Goal: Find specific page/section: Find specific page/section

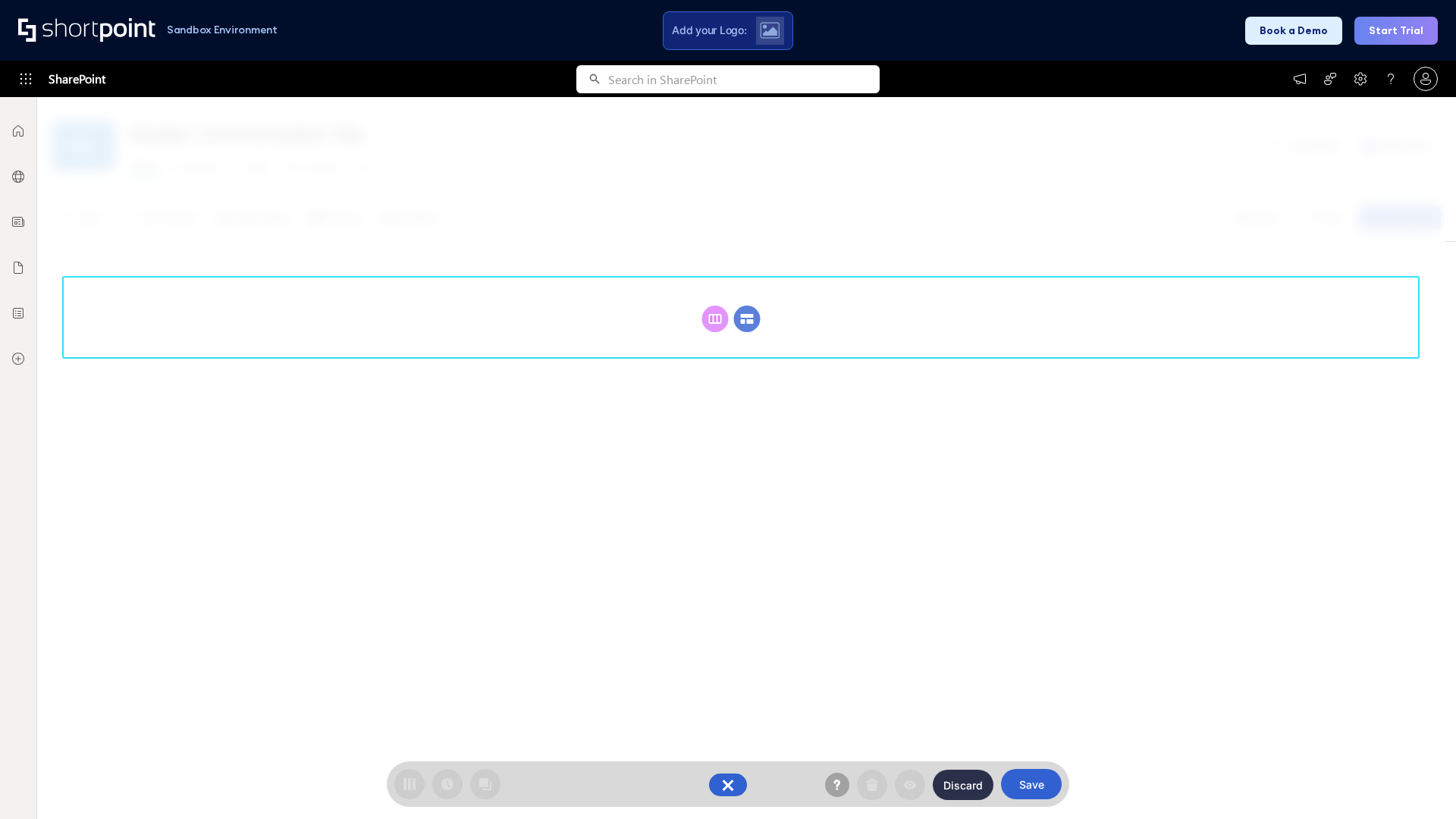
click at [747, 306] on circle at bounding box center [748, 319] width 27 height 27
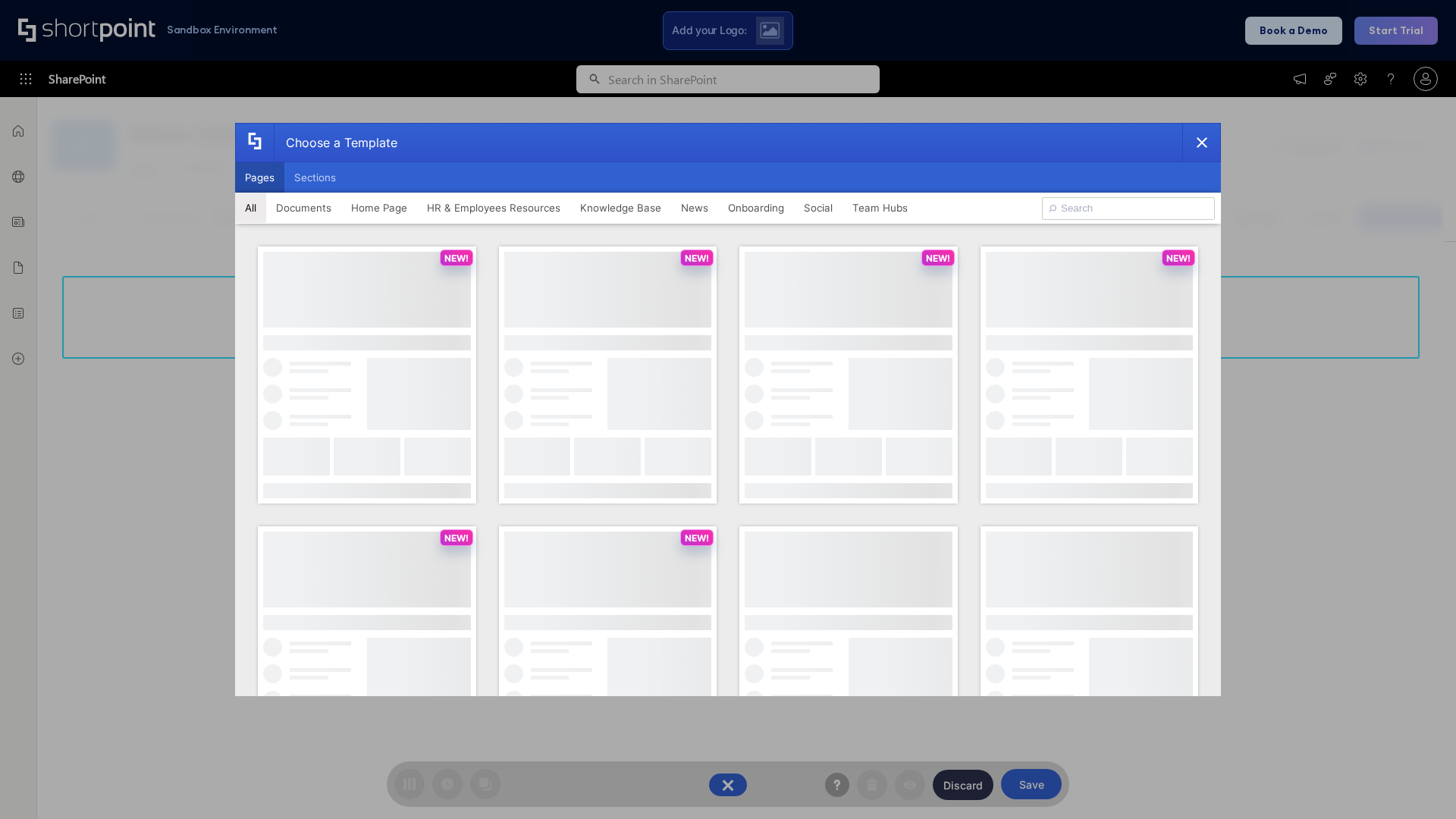
scroll to position [207, 0]
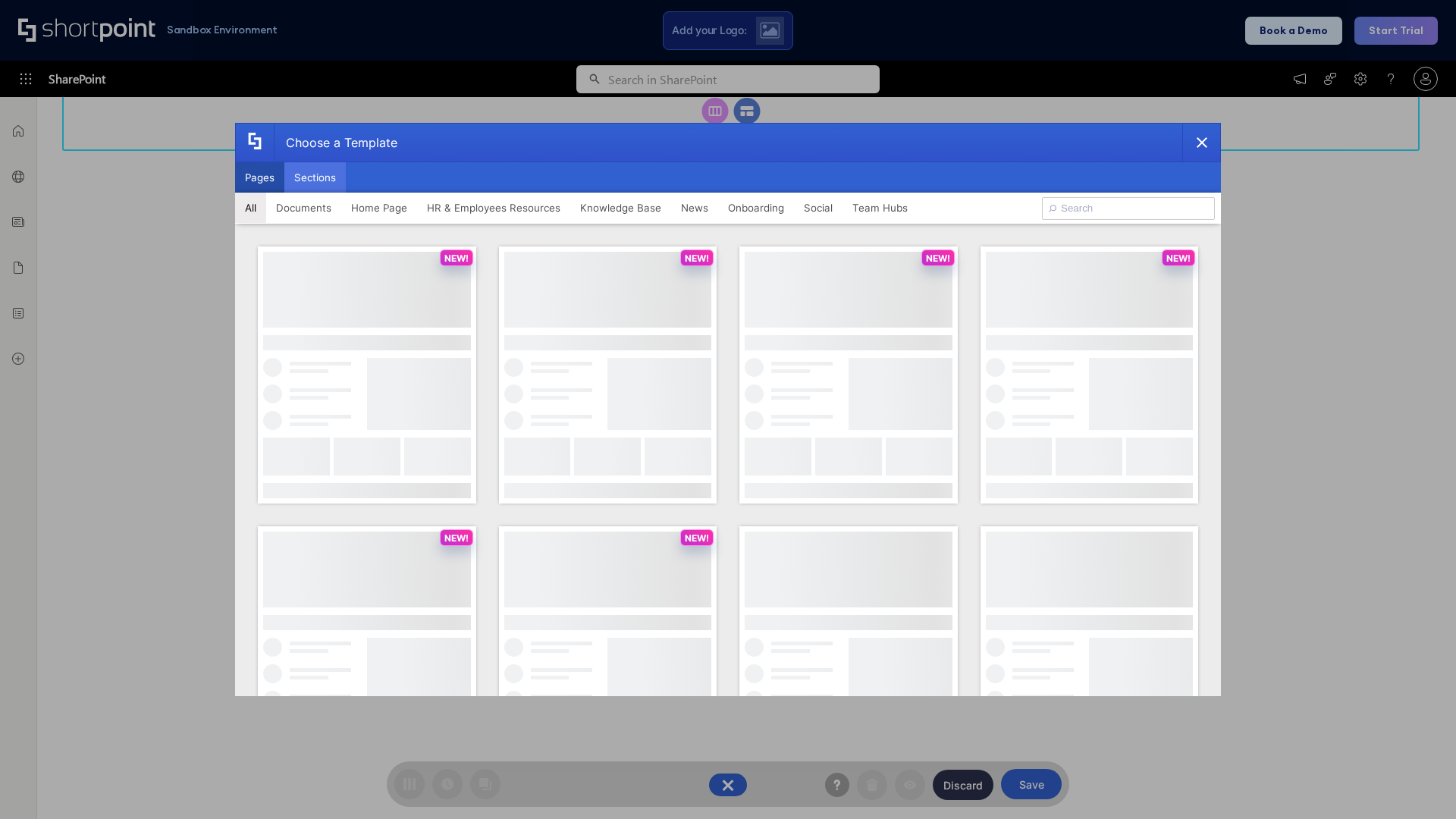
click at [315, 177] on button "Sections" at bounding box center [315, 177] width 61 height 30
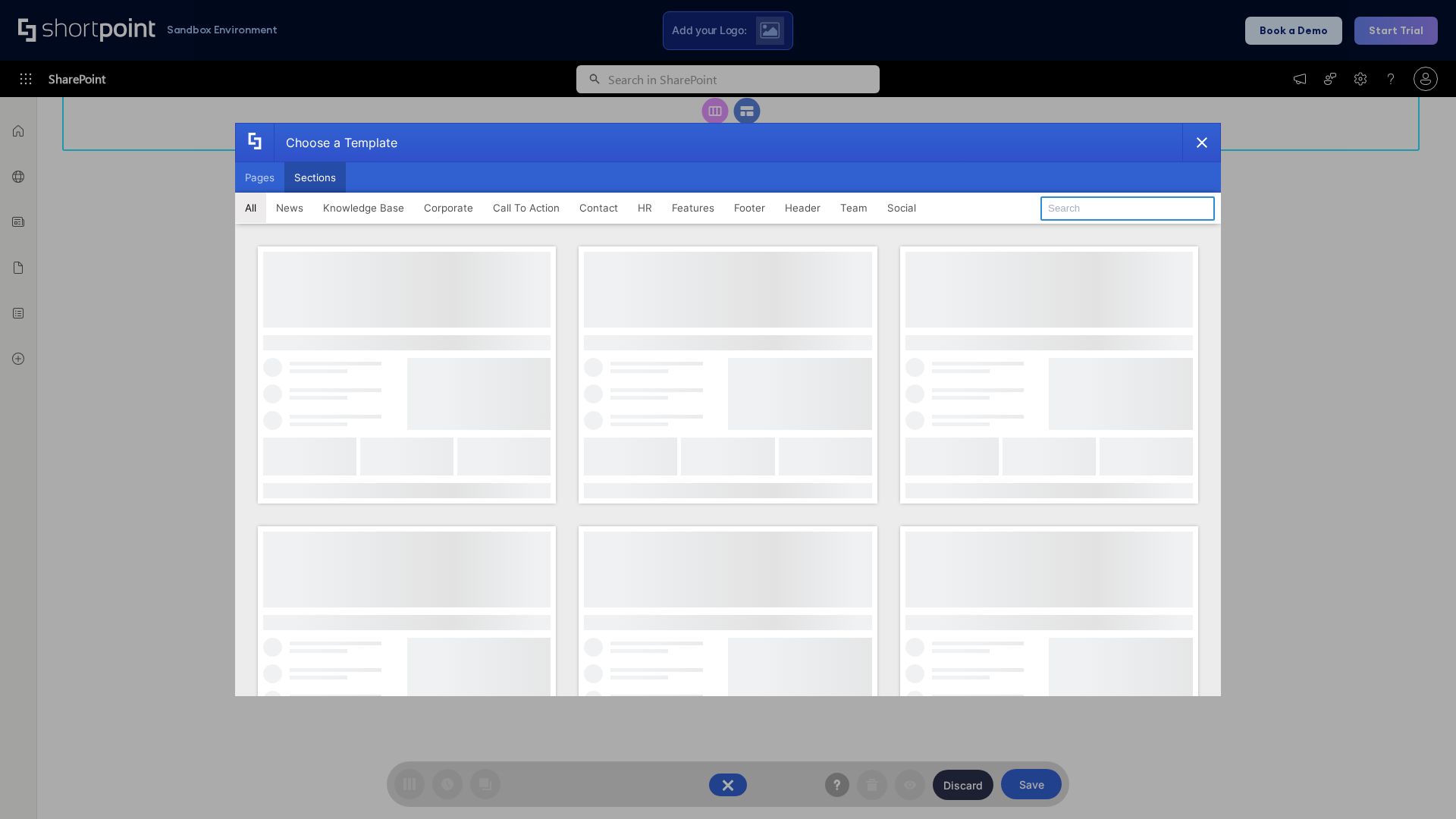
type input "Social News"
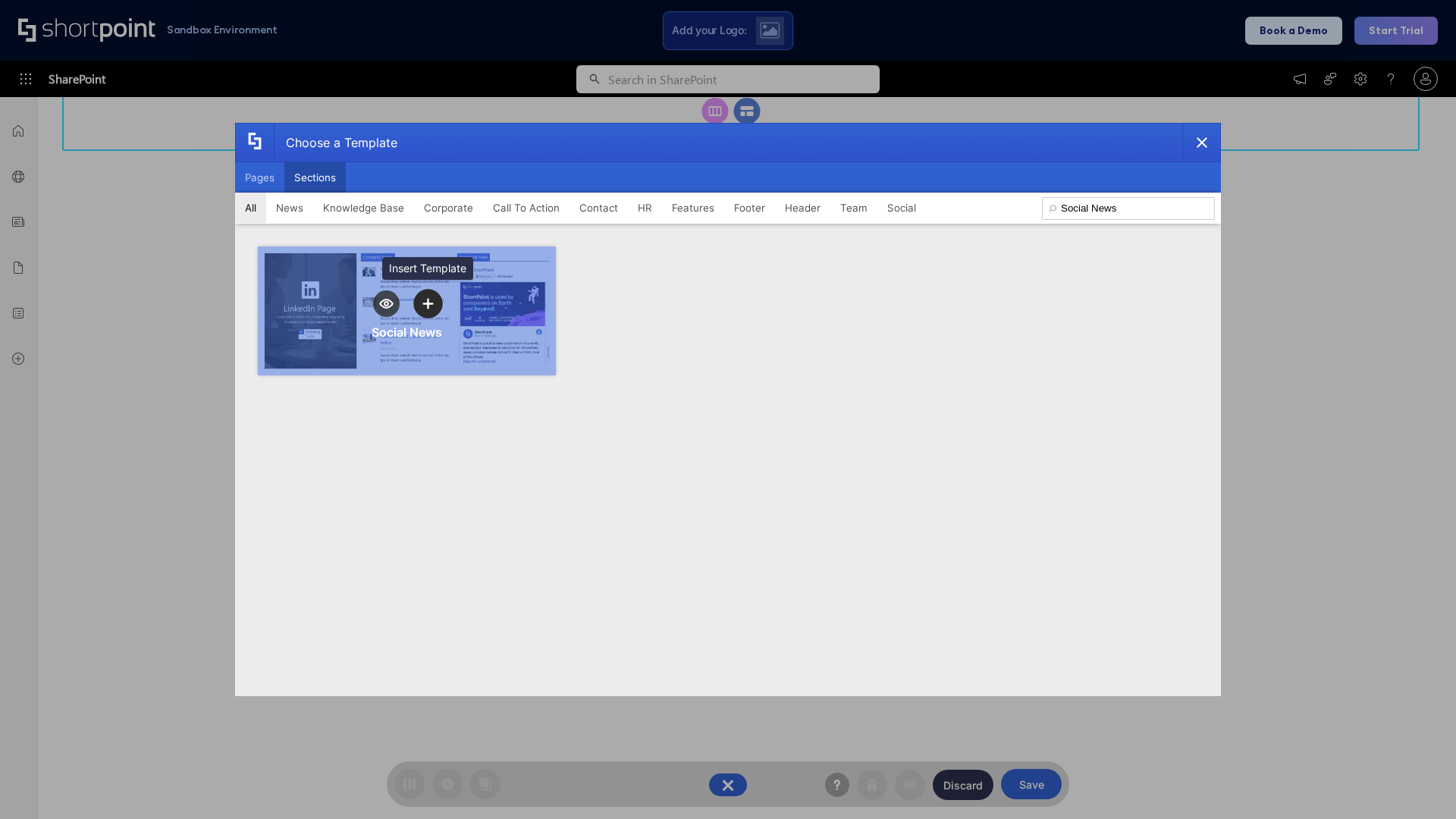
click at [427, 303] on icon "template selector" at bounding box center [427, 303] width 11 height 11
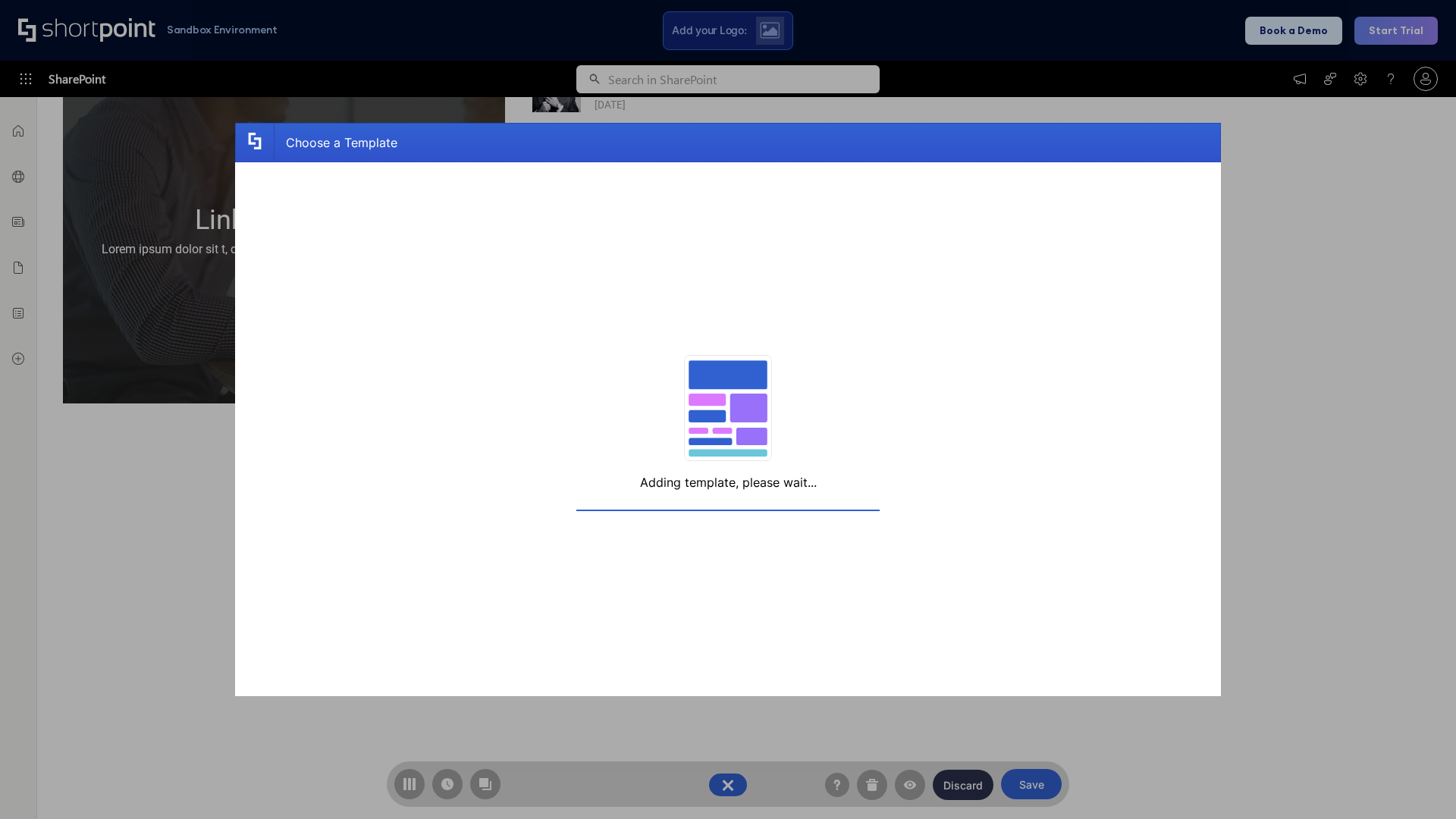
scroll to position [12, 12]
